Goal: Information Seeking & Learning: Get advice/opinions

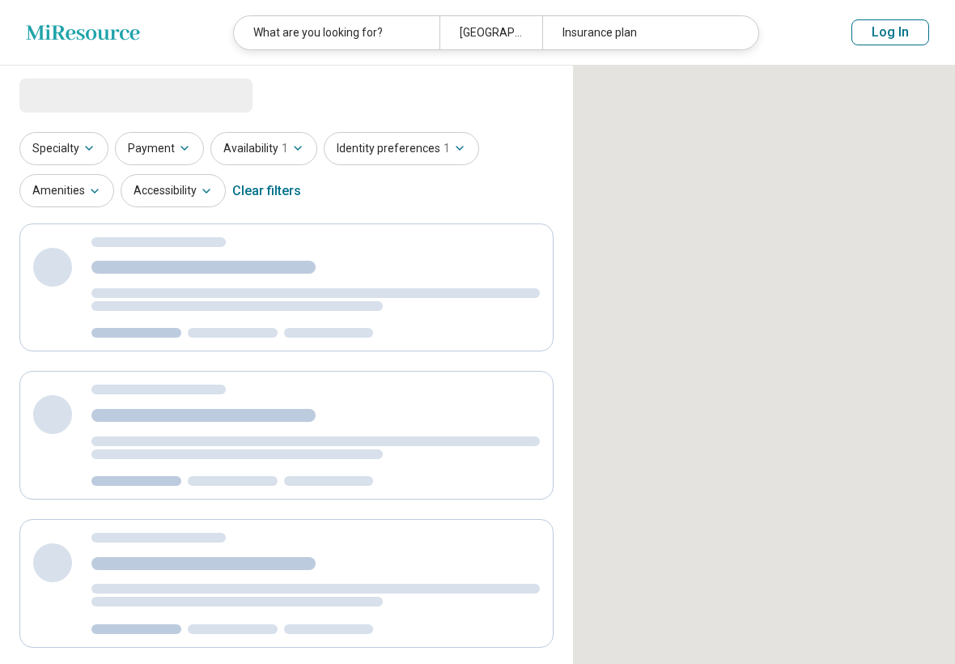
select select "***"
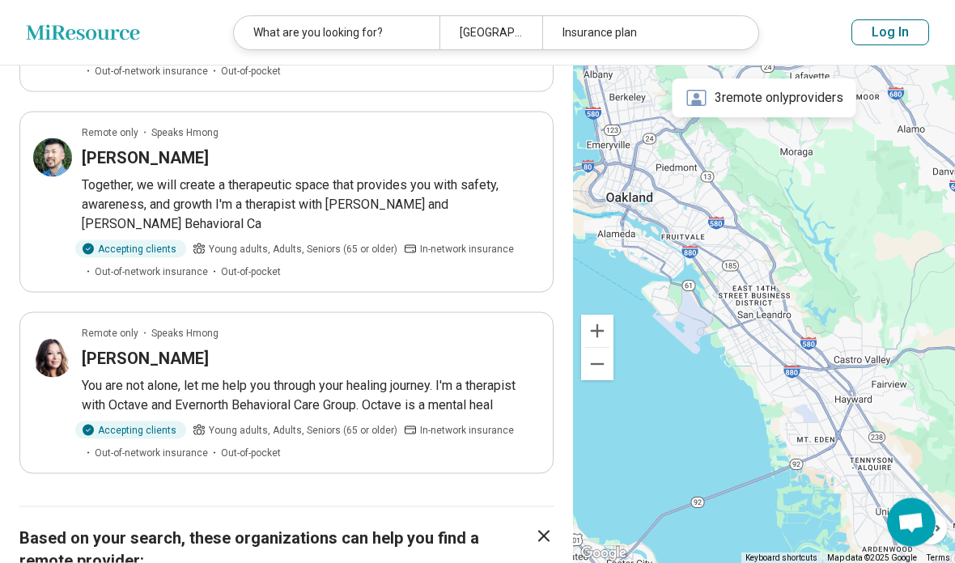
scroll to position [293, 0]
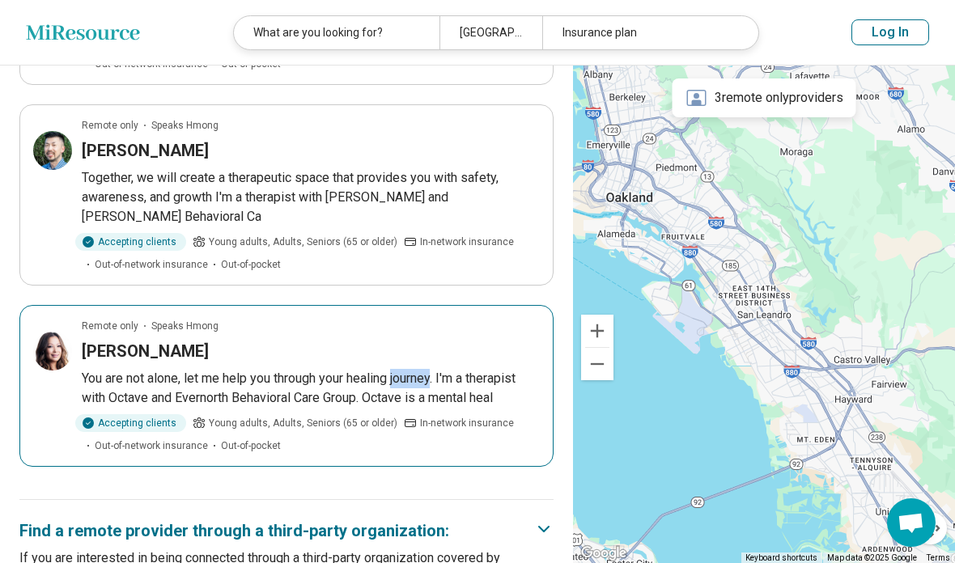
click at [372, 389] on p "You are not alone, let me help you through your healing journey. I'm a therapis…" at bounding box center [311, 388] width 458 height 39
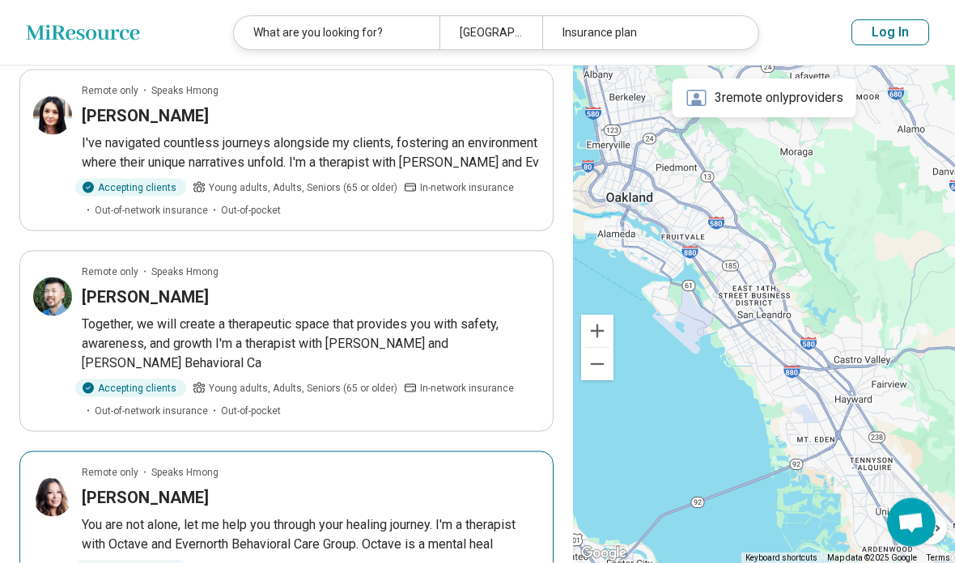
scroll to position [148, 0]
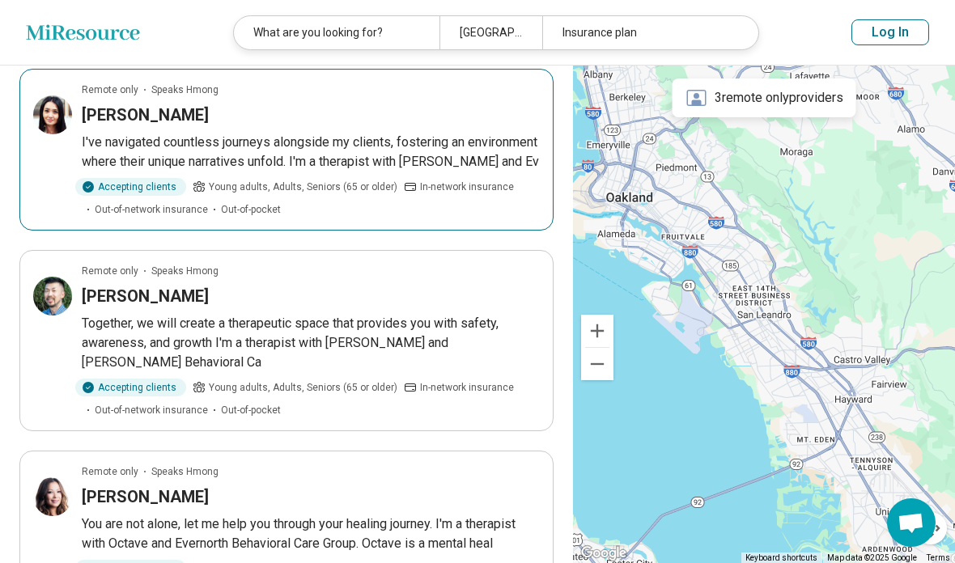
click at [505, 172] on p "I've navigated countless journeys alongside my clients, fostering an environmen…" at bounding box center [311, 152] width 458 height 39
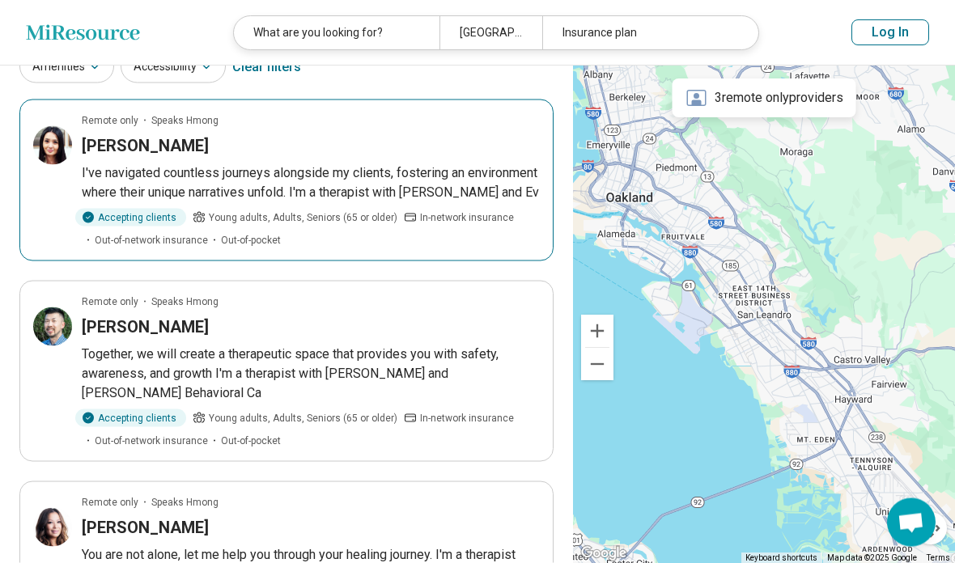
scroll to position [147, 0]
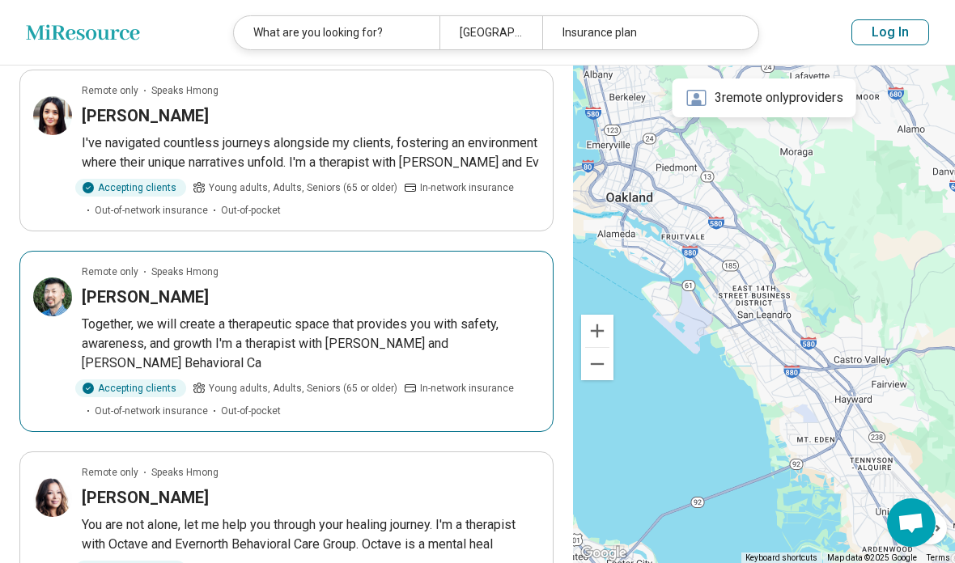
click at [419, 342] on p "Together, we will create a therapeutic space that provides you with safety, awa…" at bounding box center [311, 344] width 458 height 58
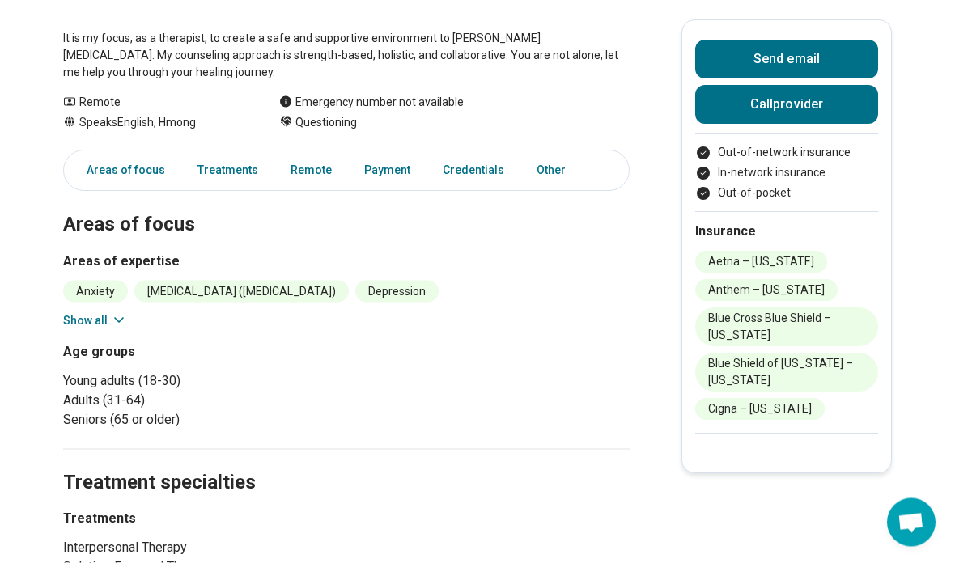
scroll to position [350, 0]
click at [112, 325] on icon at bounding box center [119, 320] width 16 height 16
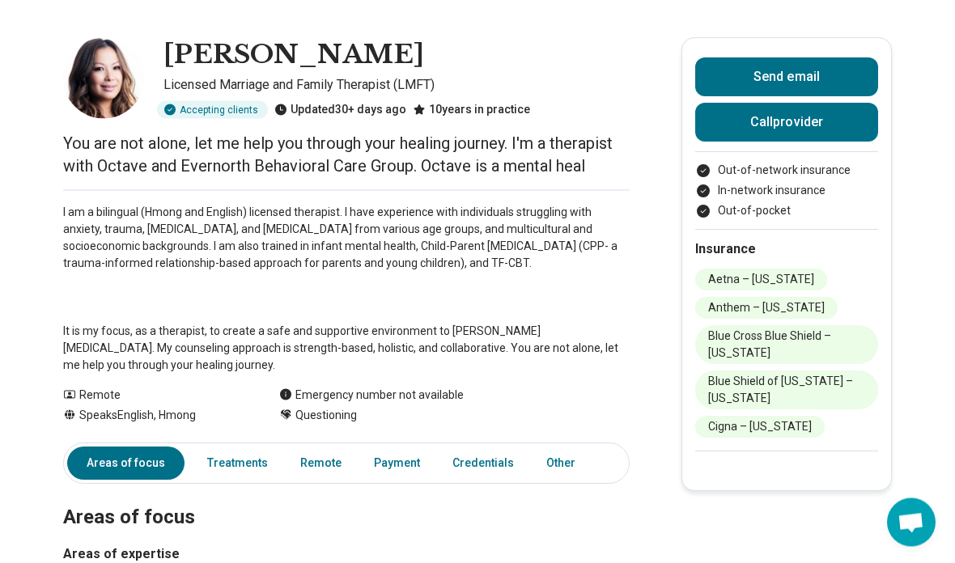
scroll to position [0, 0]
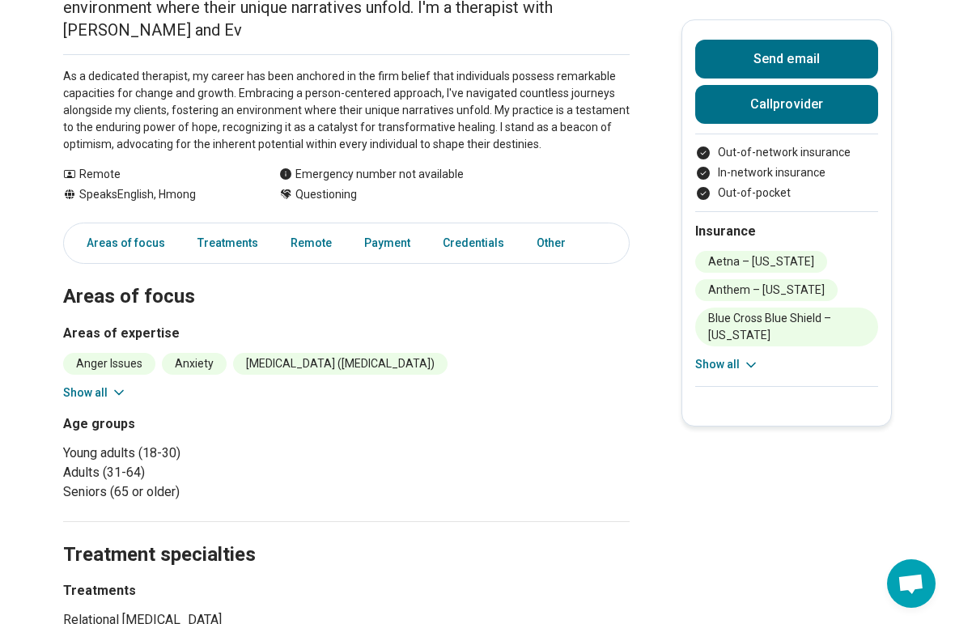
scroll to position [229, 0]
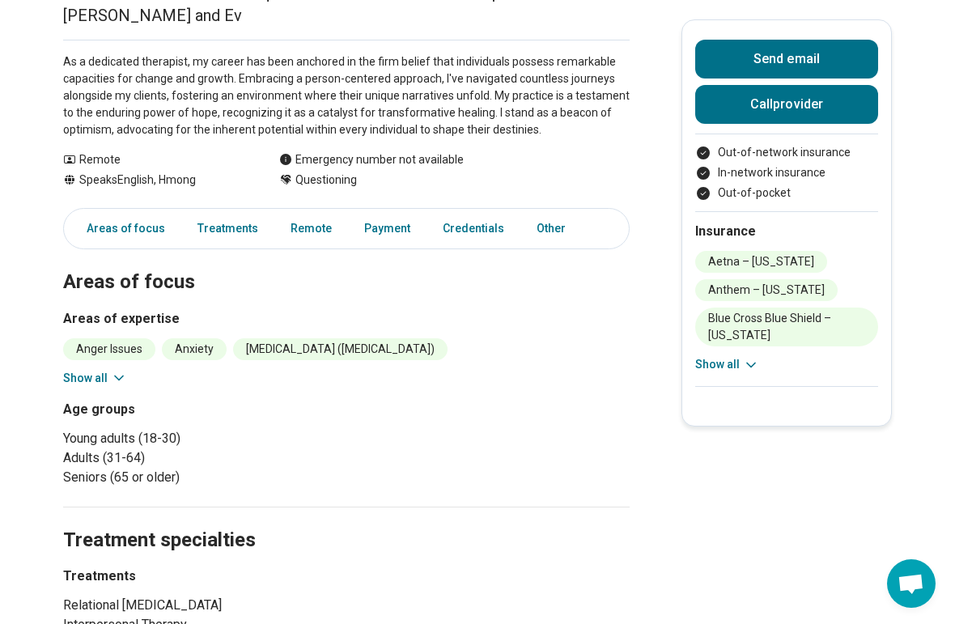
click at [90, 379] on button "Show all" at bounding box center [95, 378] width 64 height 17
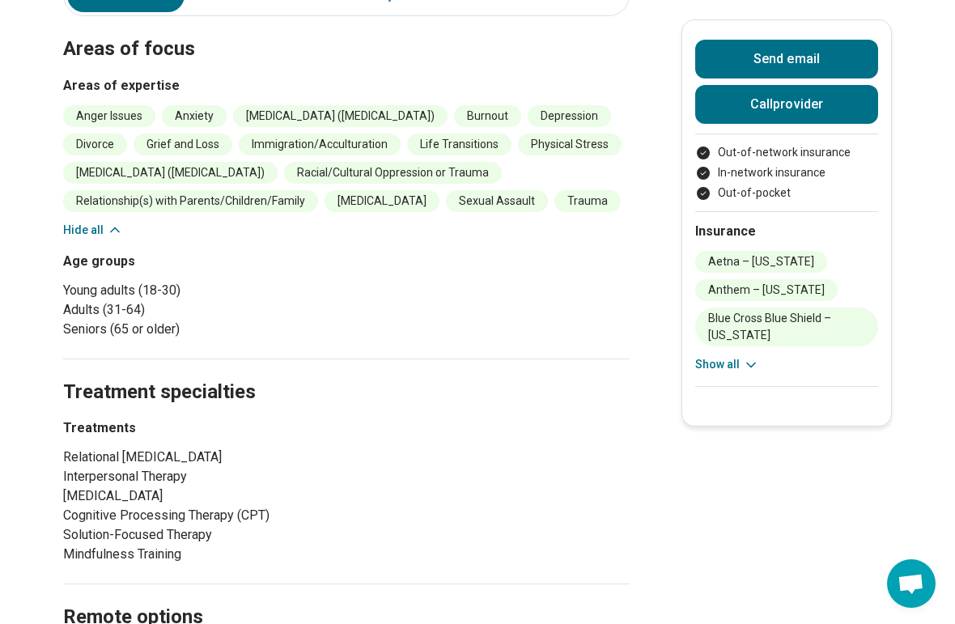
scroll to position [545, 0]
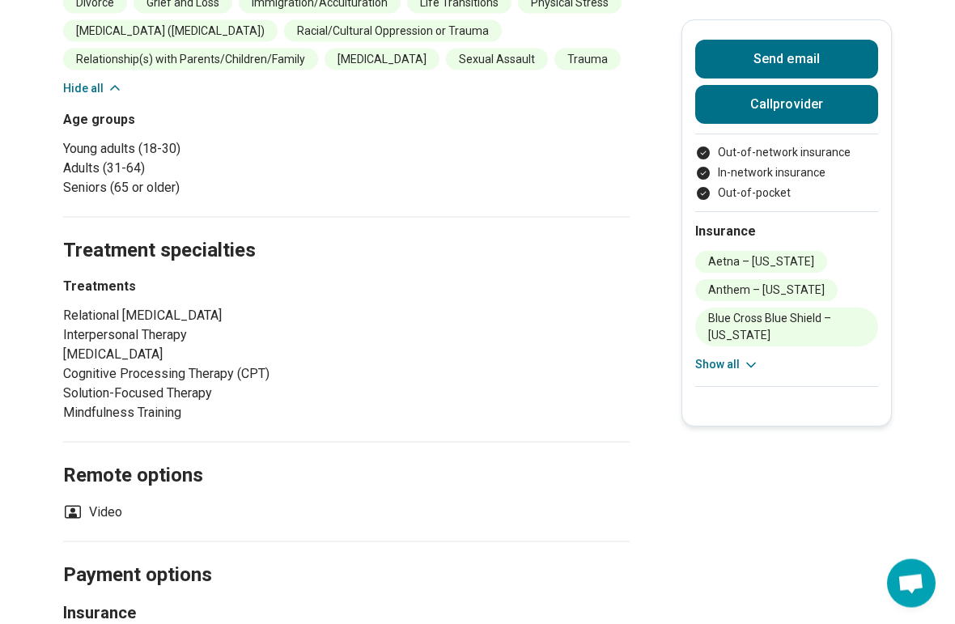
click at [723, 365] on button "Show all" at bounding box center [727, 364] width 64 height 17
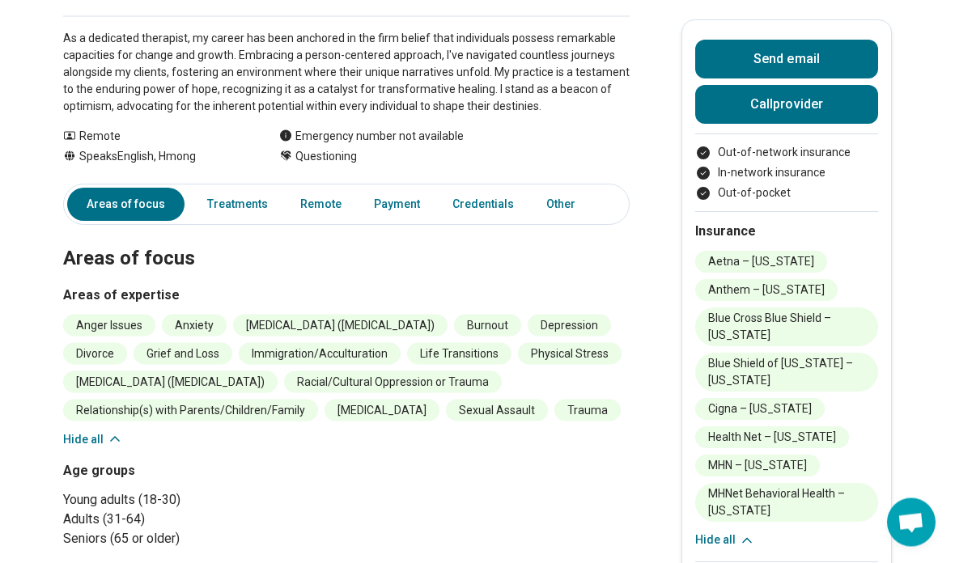
scroll to position [255, 0]
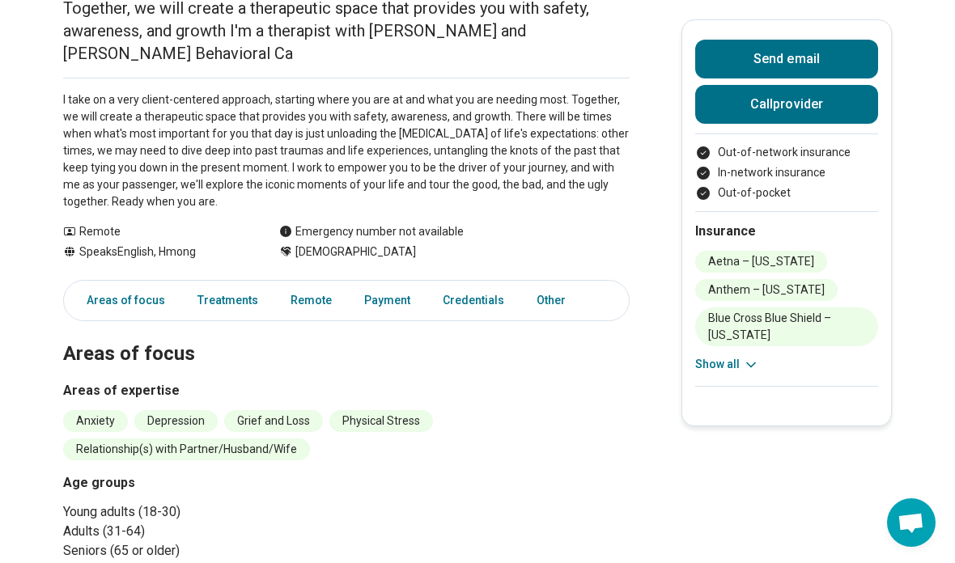
scroll to position [195, 0]
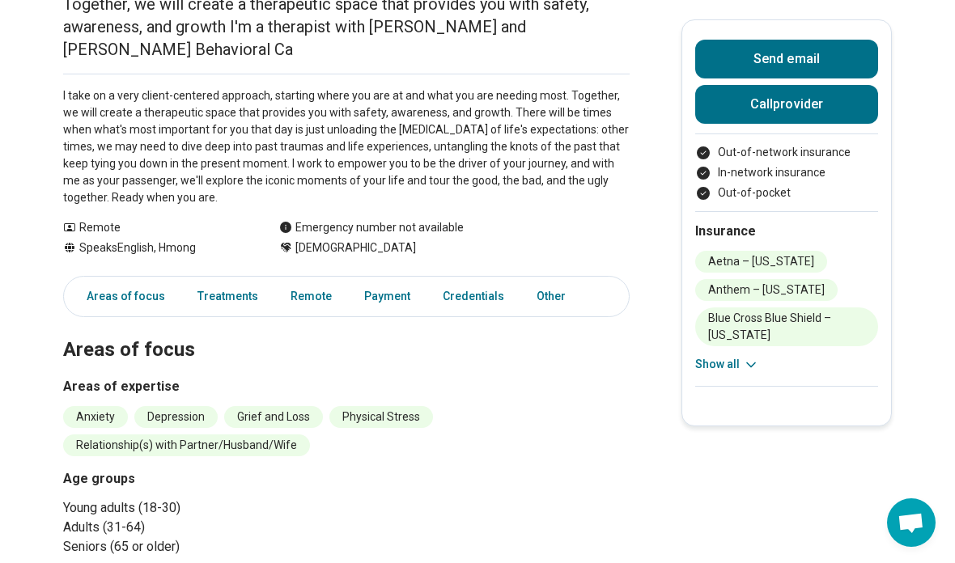
click at [723, 363] on button "Show all" at bounding box center [727, 364] width 64 height 17
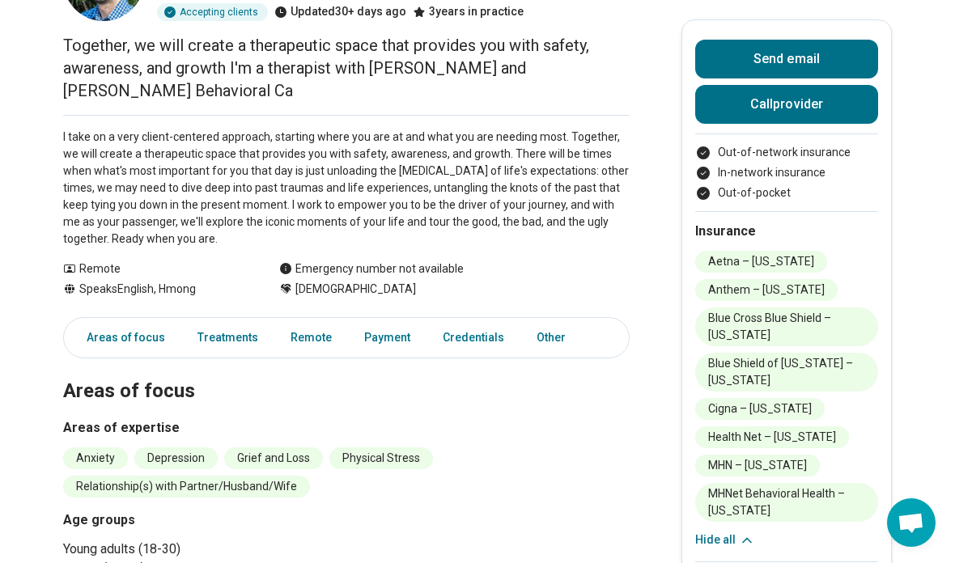
scroll to position [0, 0]
